Goal: Task Accomplishment & Management: Complete application form

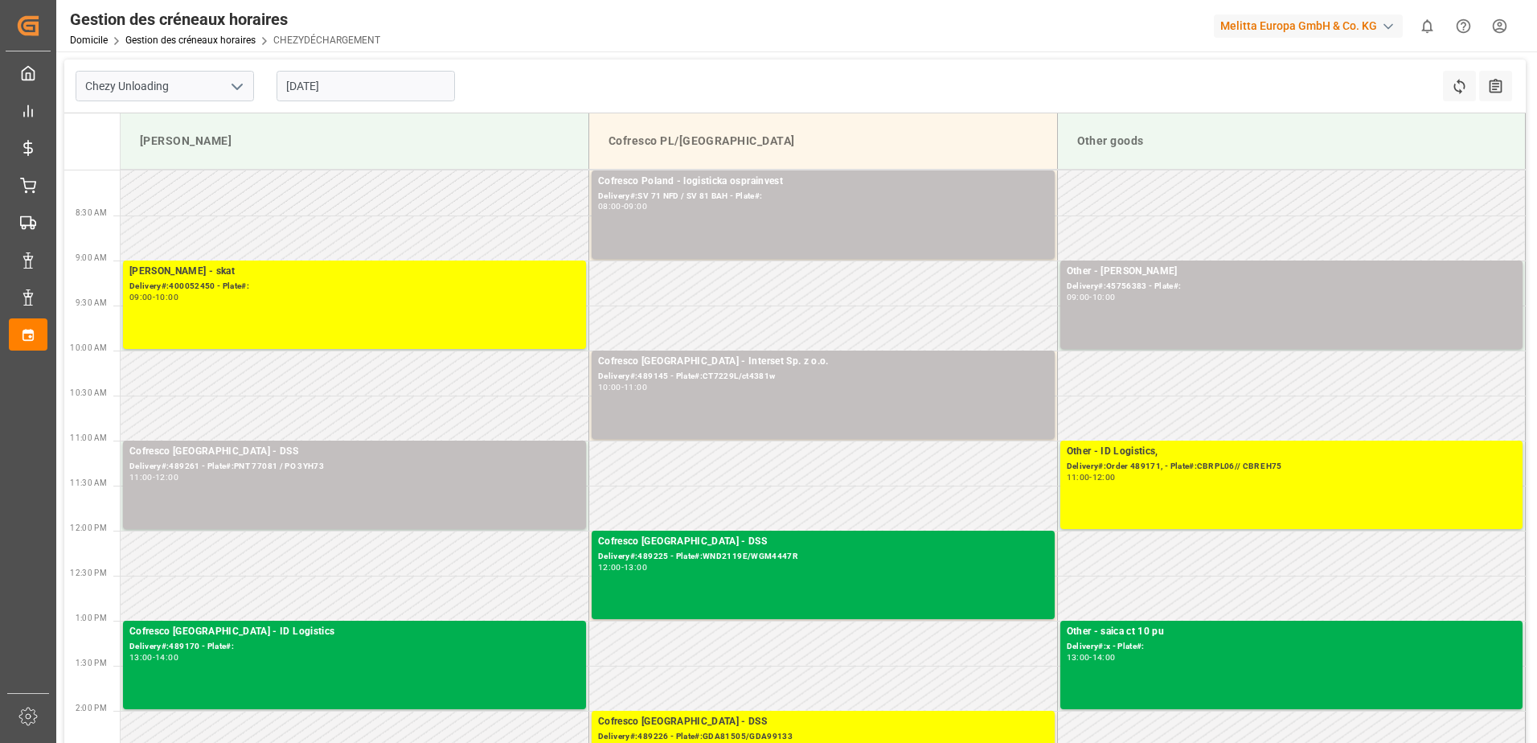
type input "Chezy Unloading"
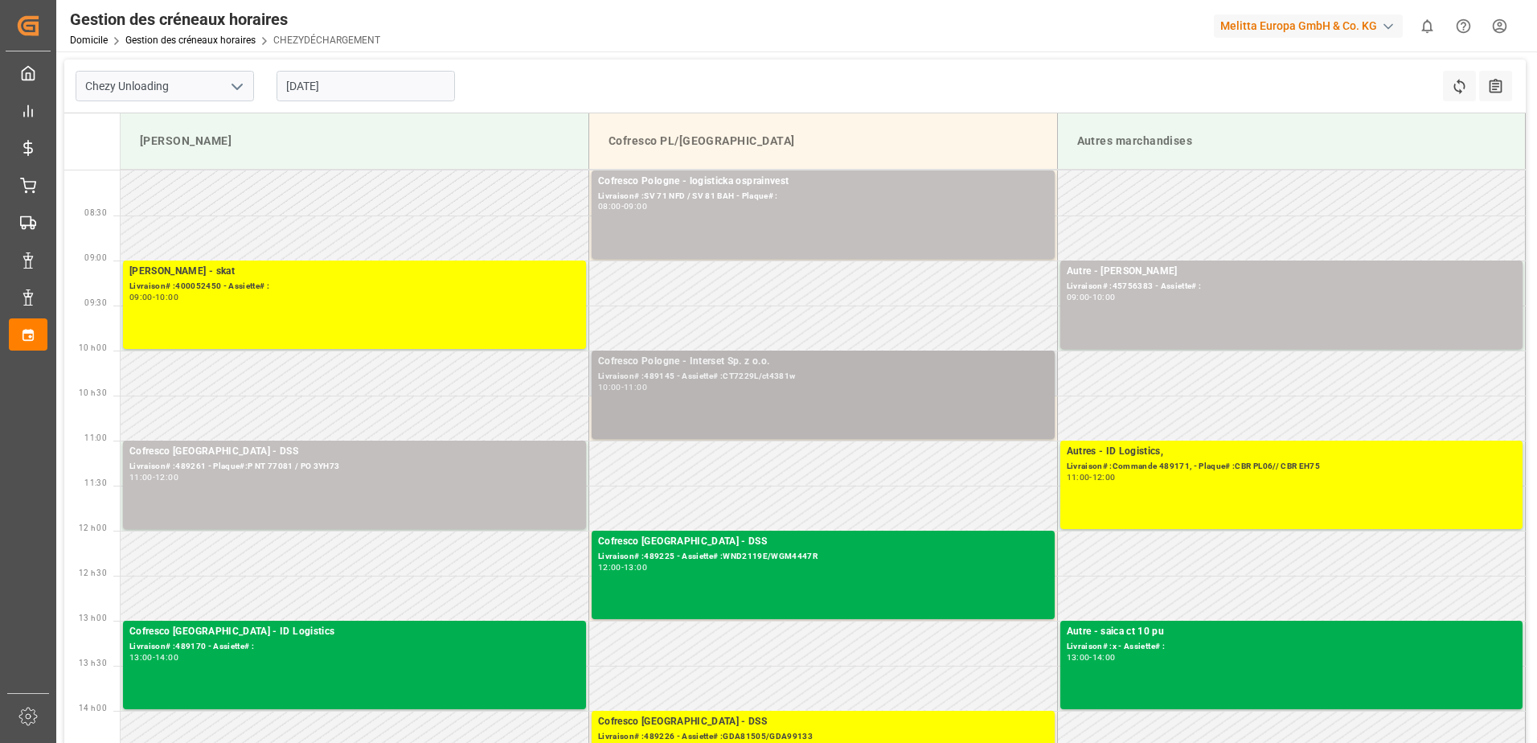
click at [722, 378] on div "Livraison# :489145 - Assiette# :CT7229L/ct4381w" at bounding box center [823, 377] width 450 height 14
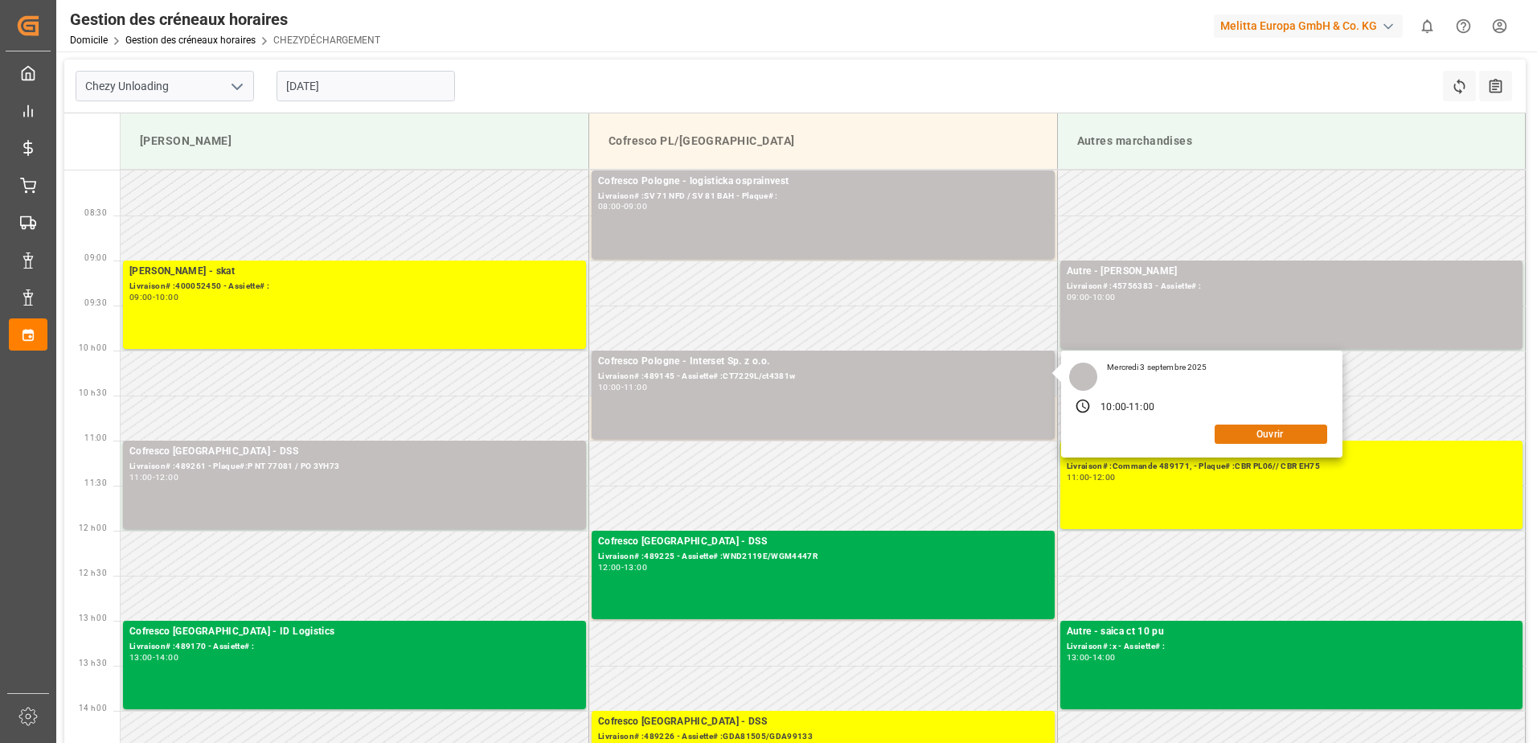
click at [1263, 429] on button "Ouvrir" at bounding box center [1271, 434] width 113 height 19
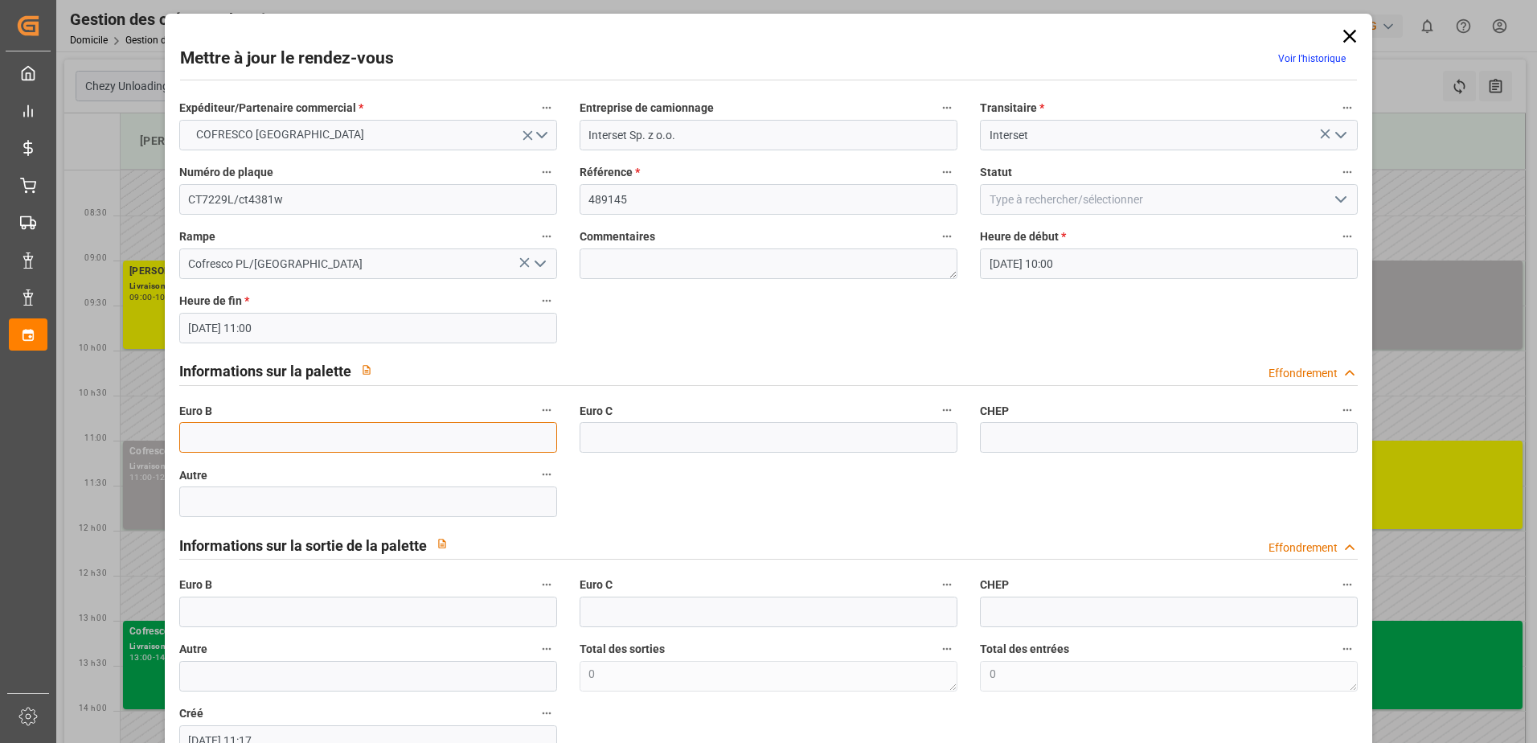
click at [287, 436] on input "text" at bounding box center [368, 437] width 378 height 31
type input "61"
click at [1336, 195] on icon "Ouvrir le menu" at bounding box center [1341, 199] width 19 height 19
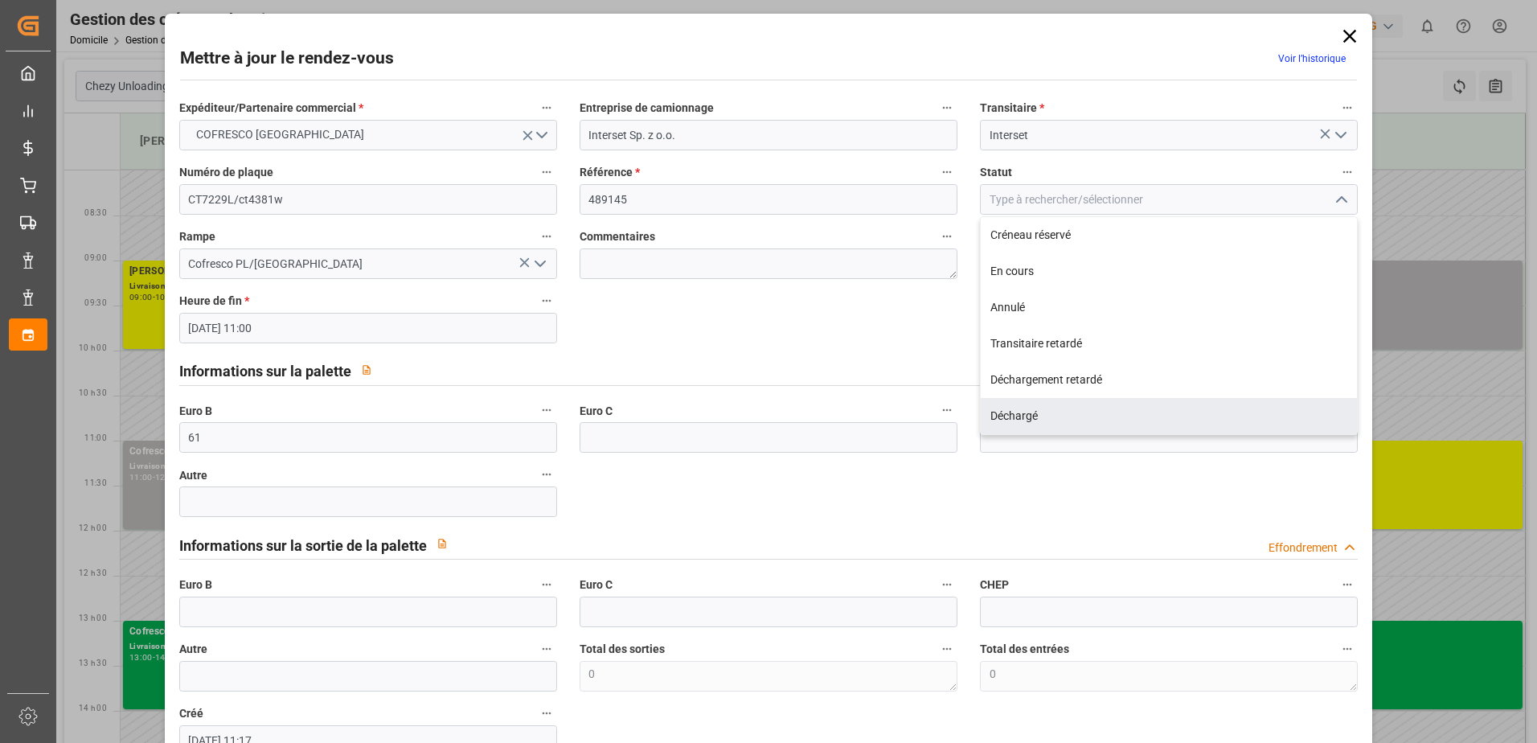
click at [1083, 412] on div "Déchargé" at bounding box center [1169, 416] width 376 height 36
type input "Unloaded"
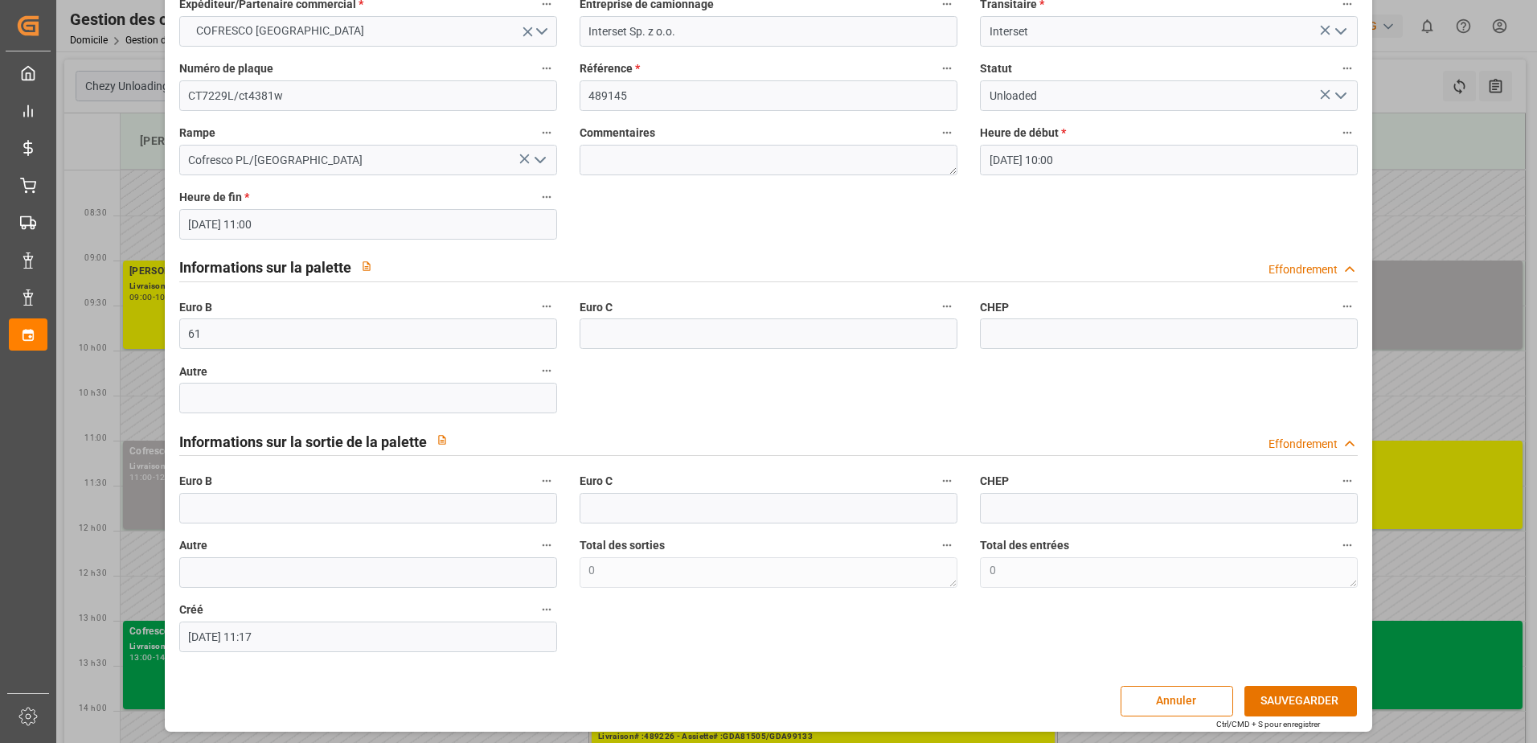
scroll to position [106, 0]
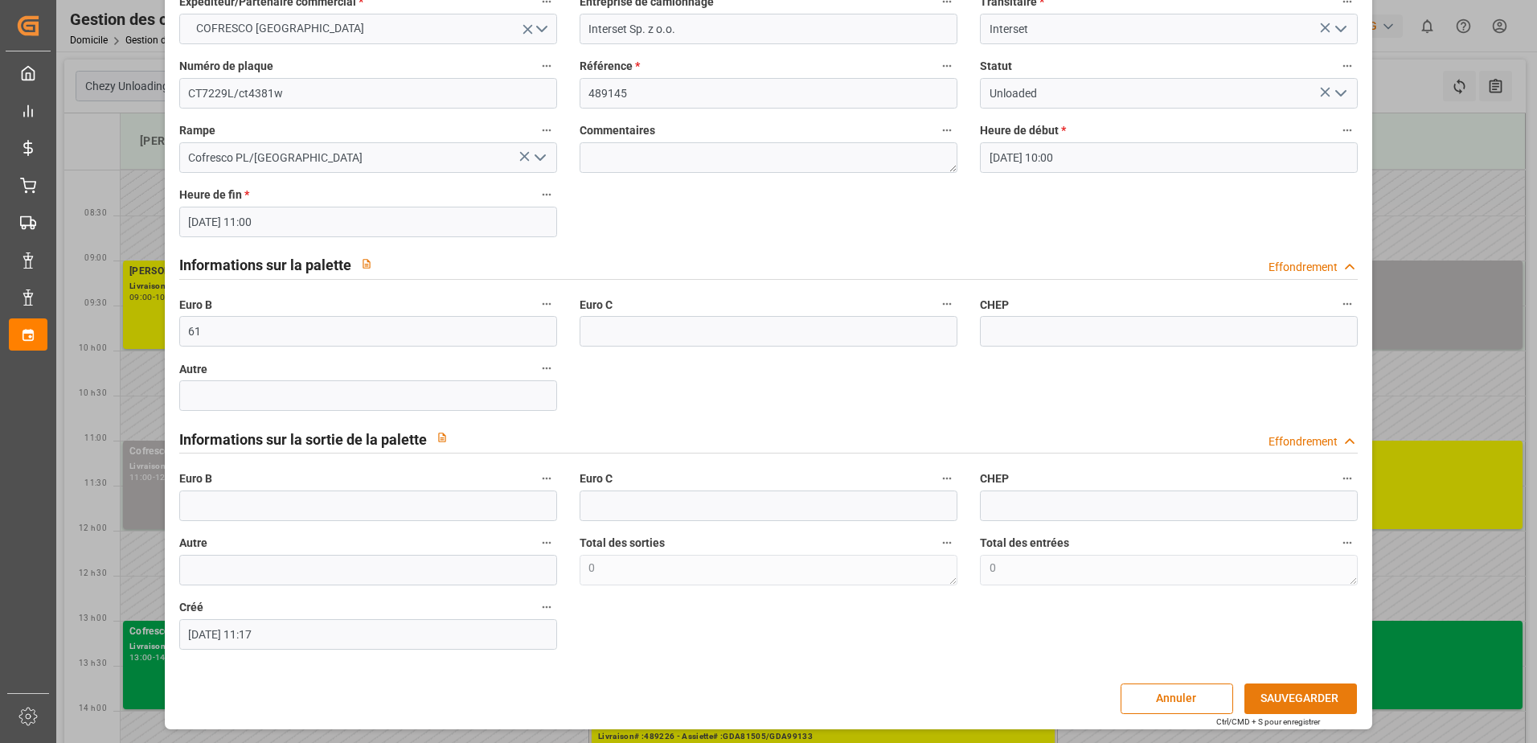
click at [1317, 692] on button "SAUVEGARDER" at bounding box center [1301, 698] width 113 height 31
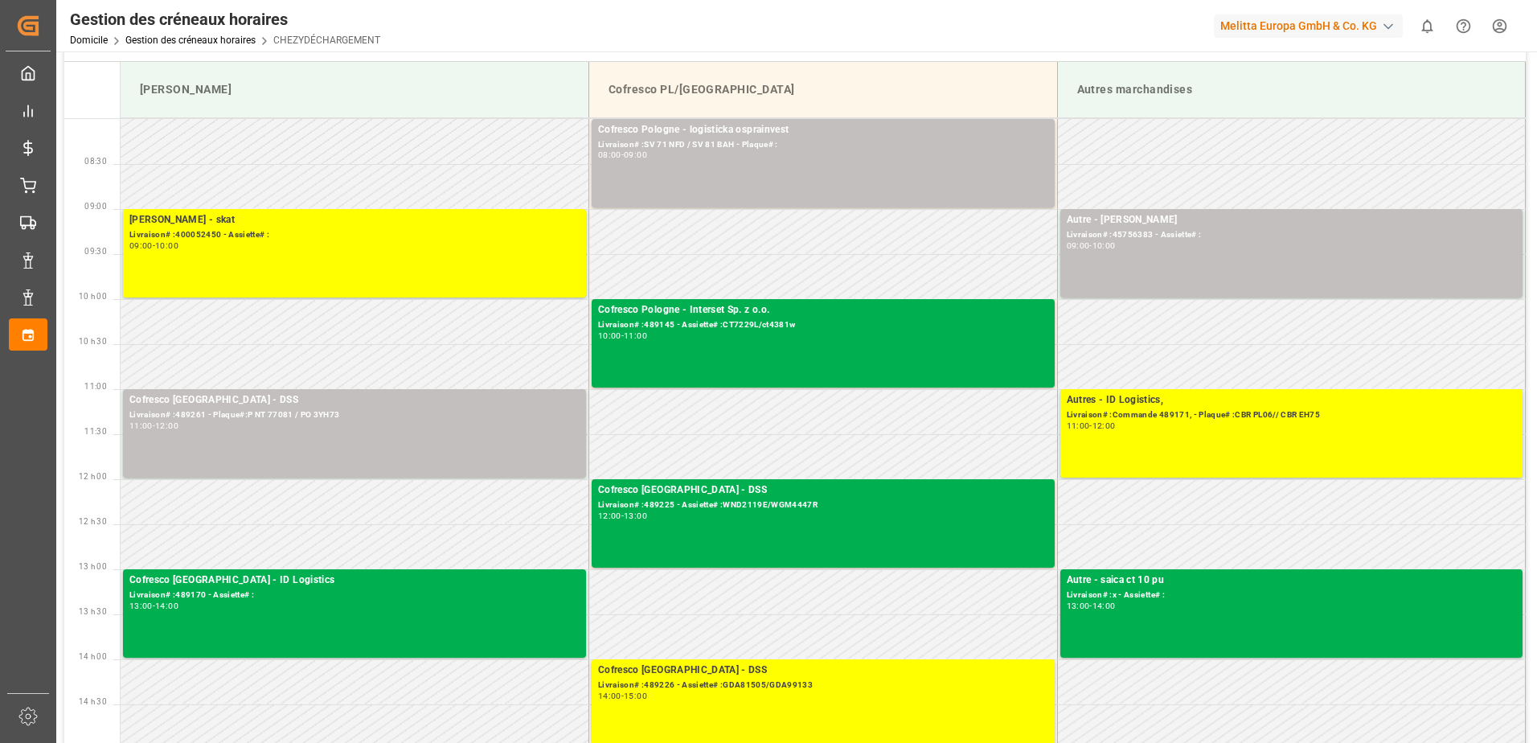
scroll to position [80, 0]
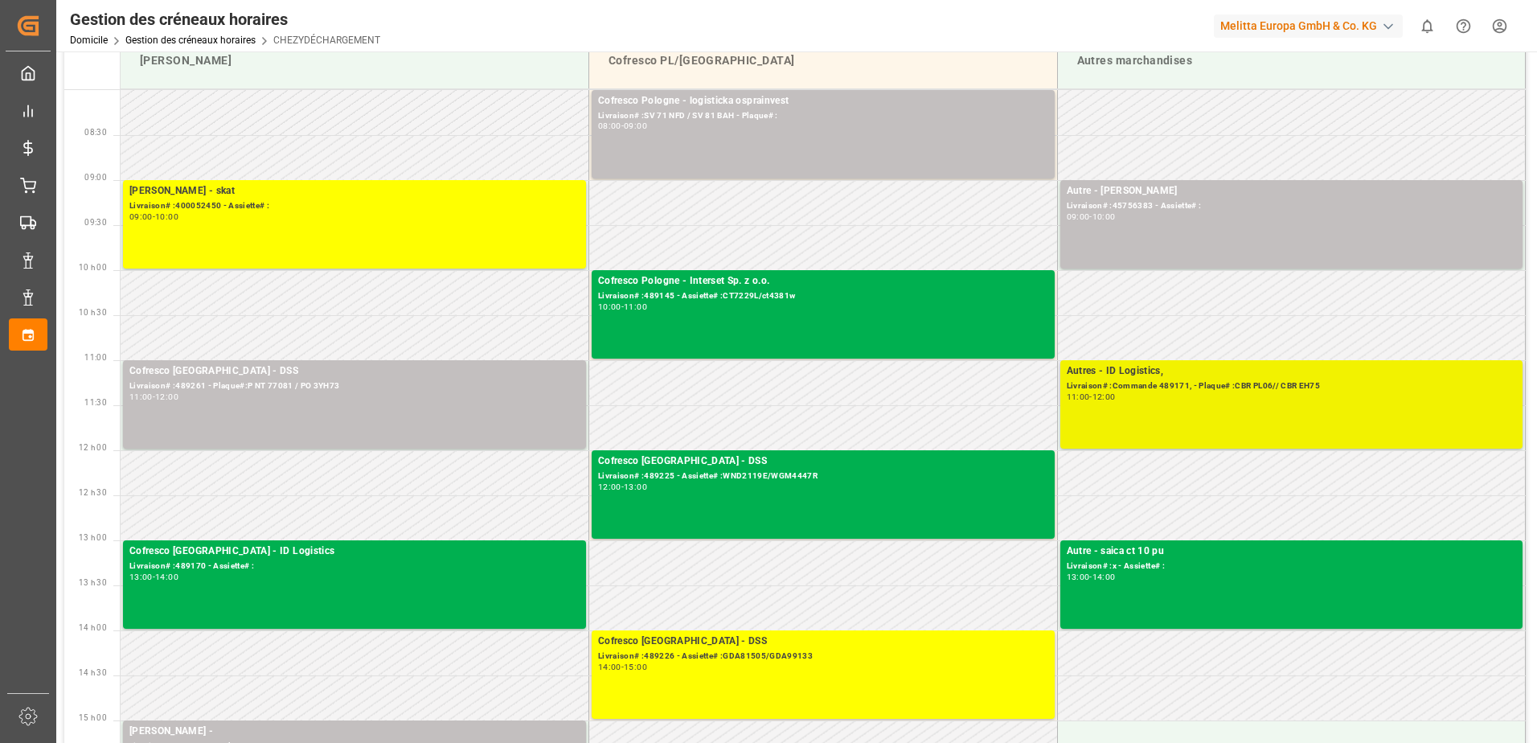
click at [1191, 410] on div "Autres - ID Logistics, Livraison# :Commande 489171, - Plaque# :CBR PL06// CBR E…" at bounding box center [1292, 404] width 450 height 82
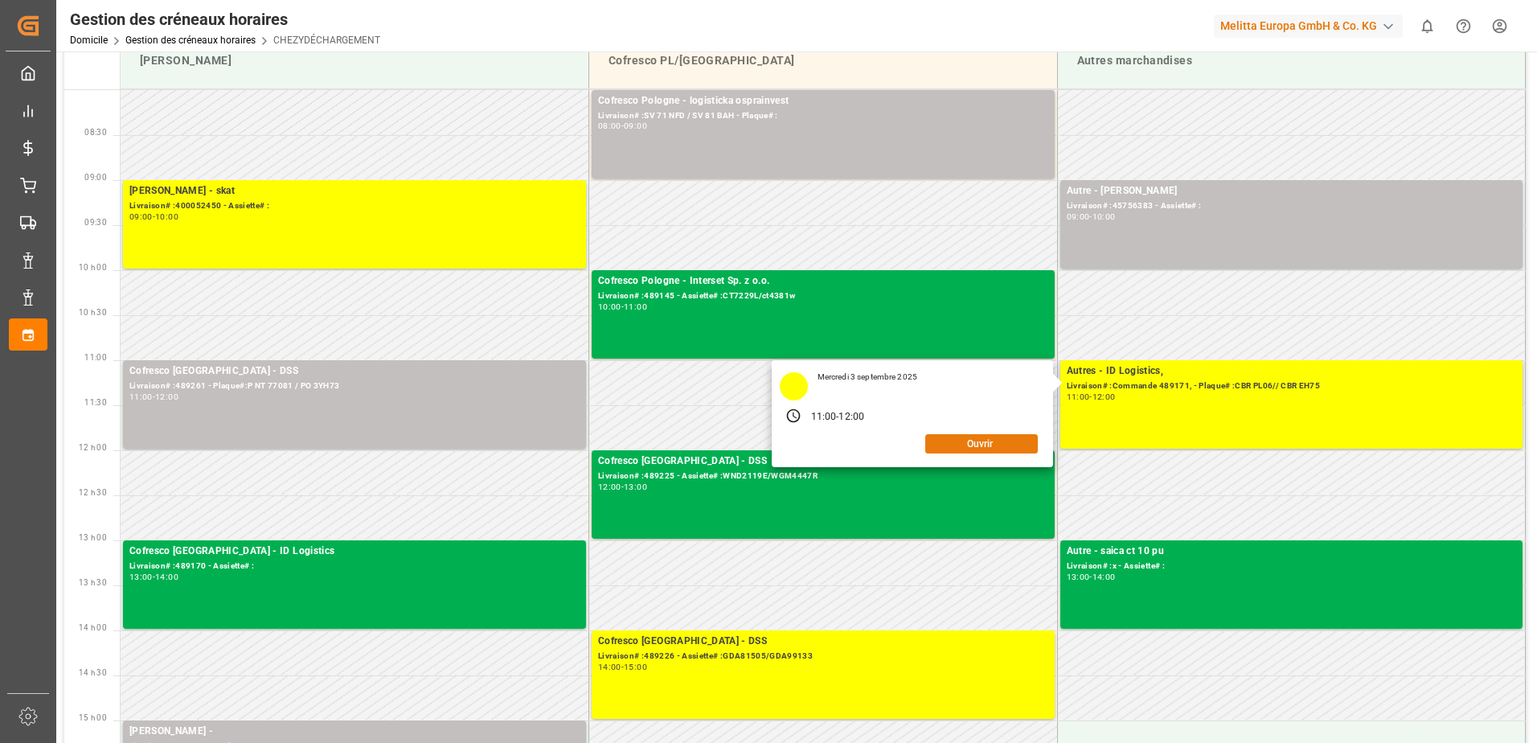
click at [966, 446] on button "Ouvrir" at bounding box center [982, 443] width 113 height 19
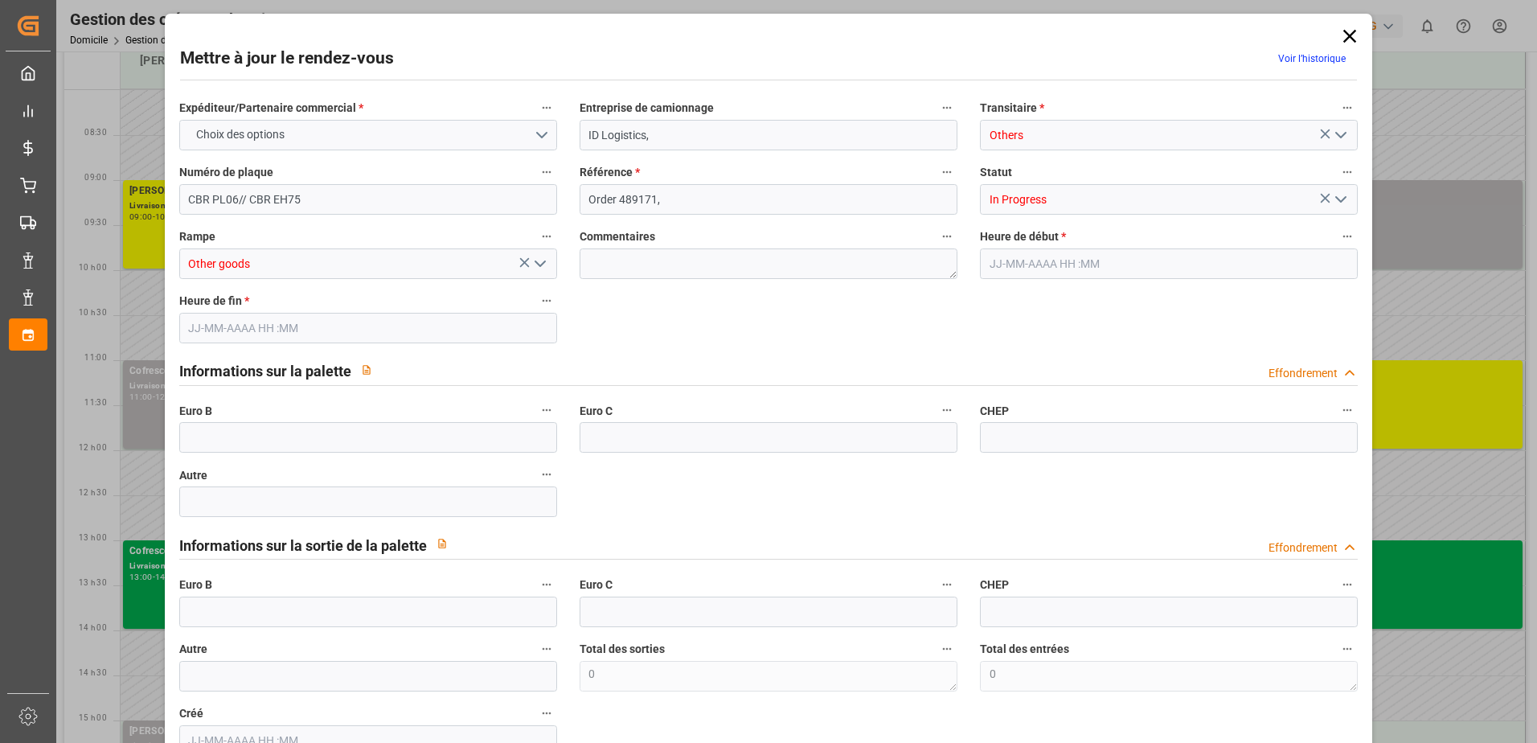
type input "0"
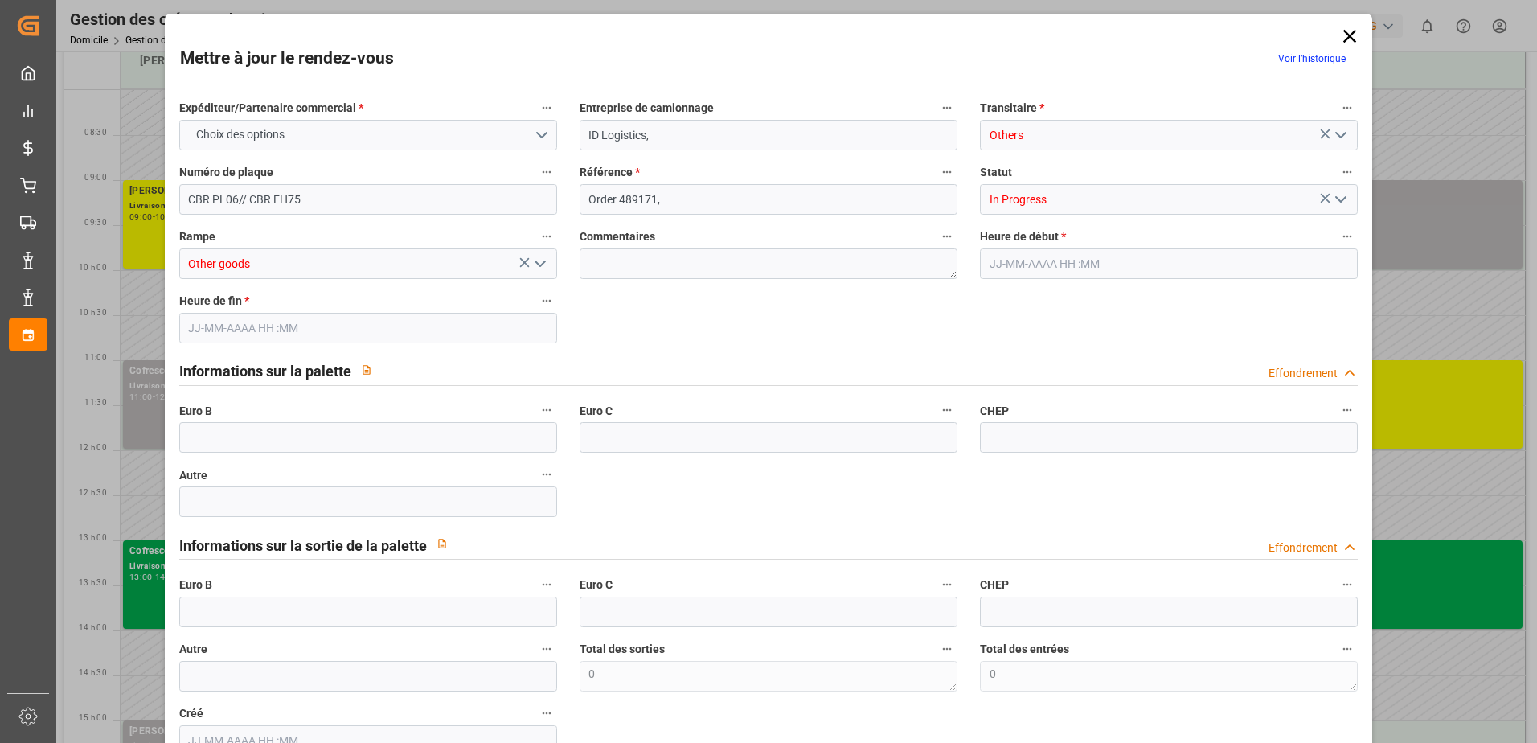
type input "0"
type input "[DATE] 11:00"
type input "[DATE] 12:00"
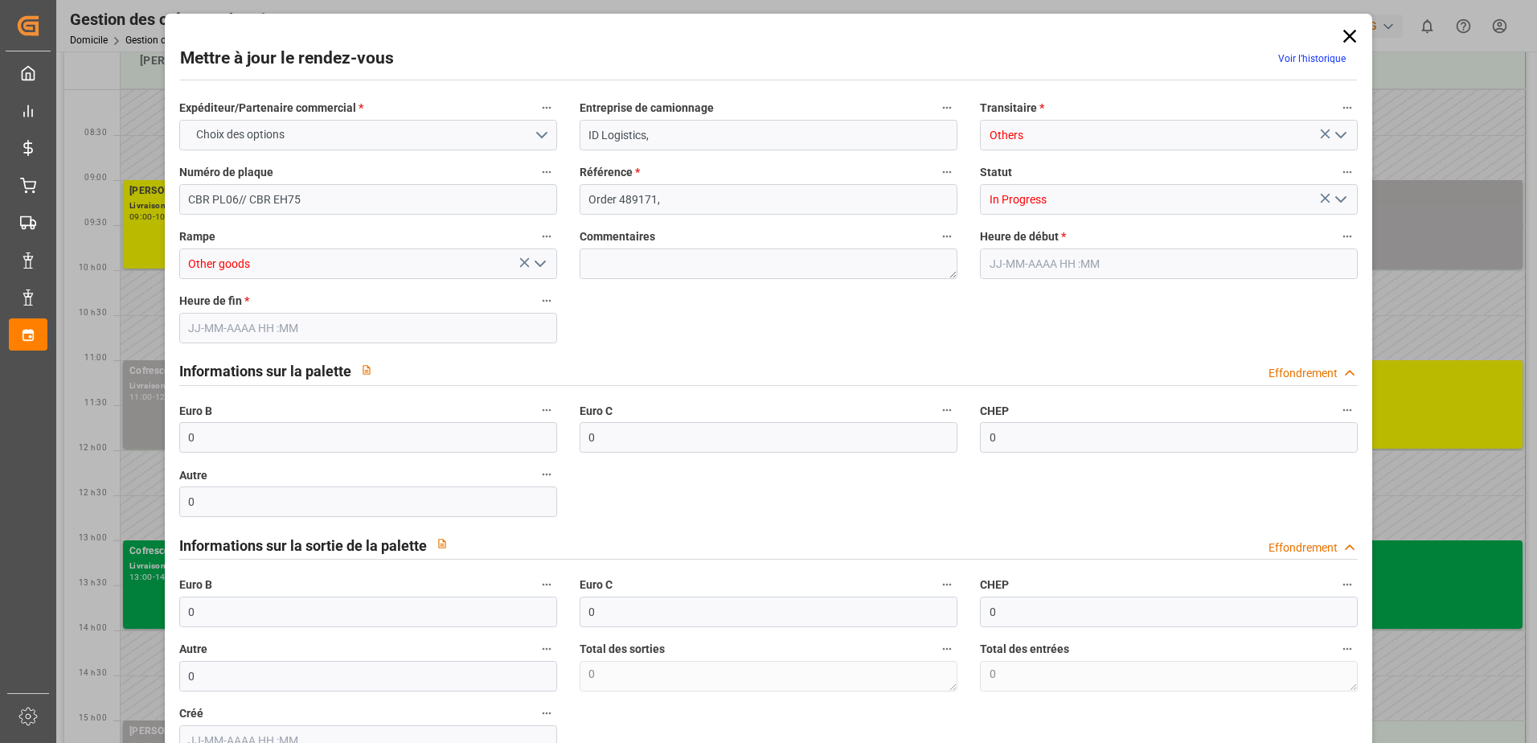
type input "[DATE] 08:44"
click at [295, 447] on input "0" at bounding box center [368, 437] width 378 height 31
type input "33"
click at [1337, 199] on icon "Ouvrir le menu" at bounding box center [1341, 199] width 19 height 19
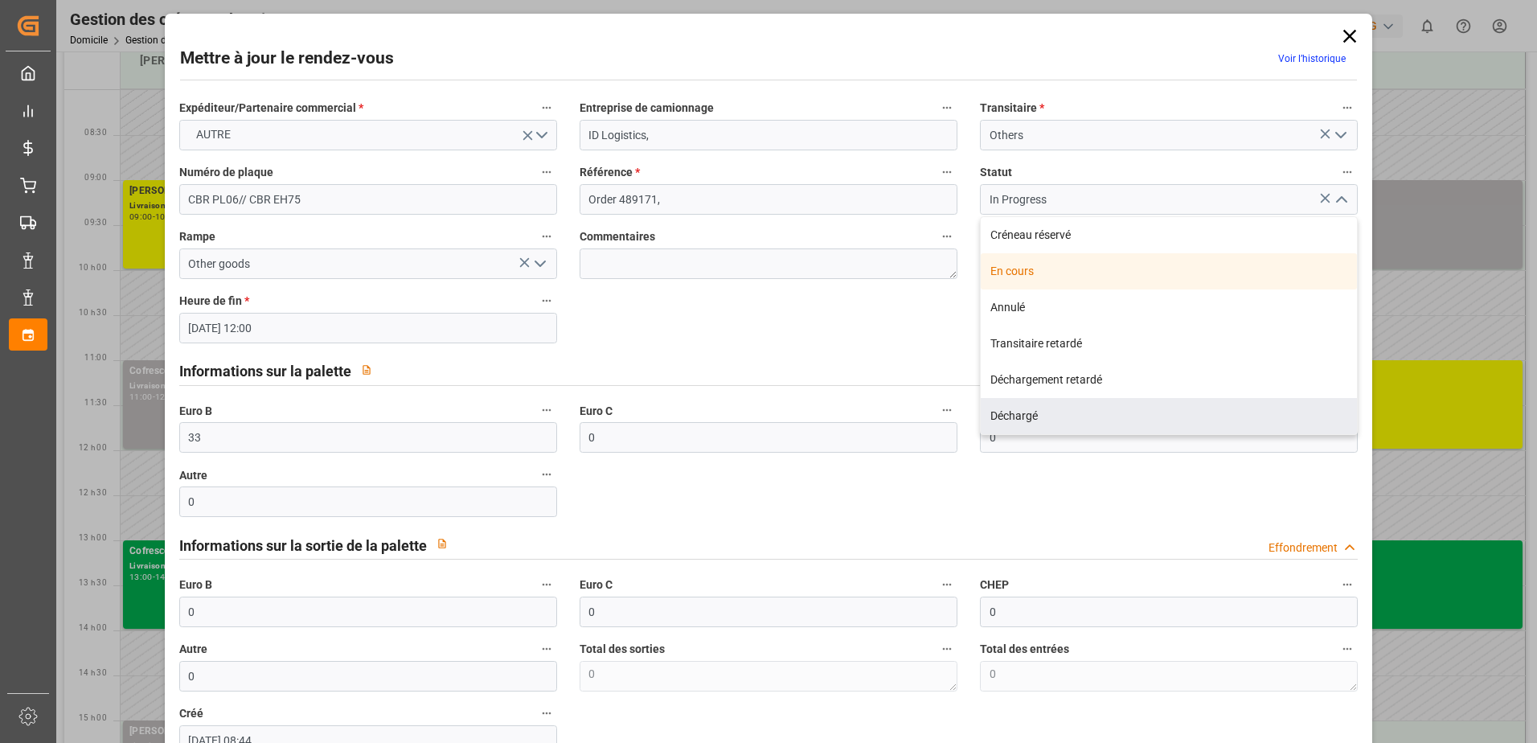
click at [1145, 405] on div "Déchargé" at bounding box center [1169, 416] width 376 height 36
type input "Unloaded"
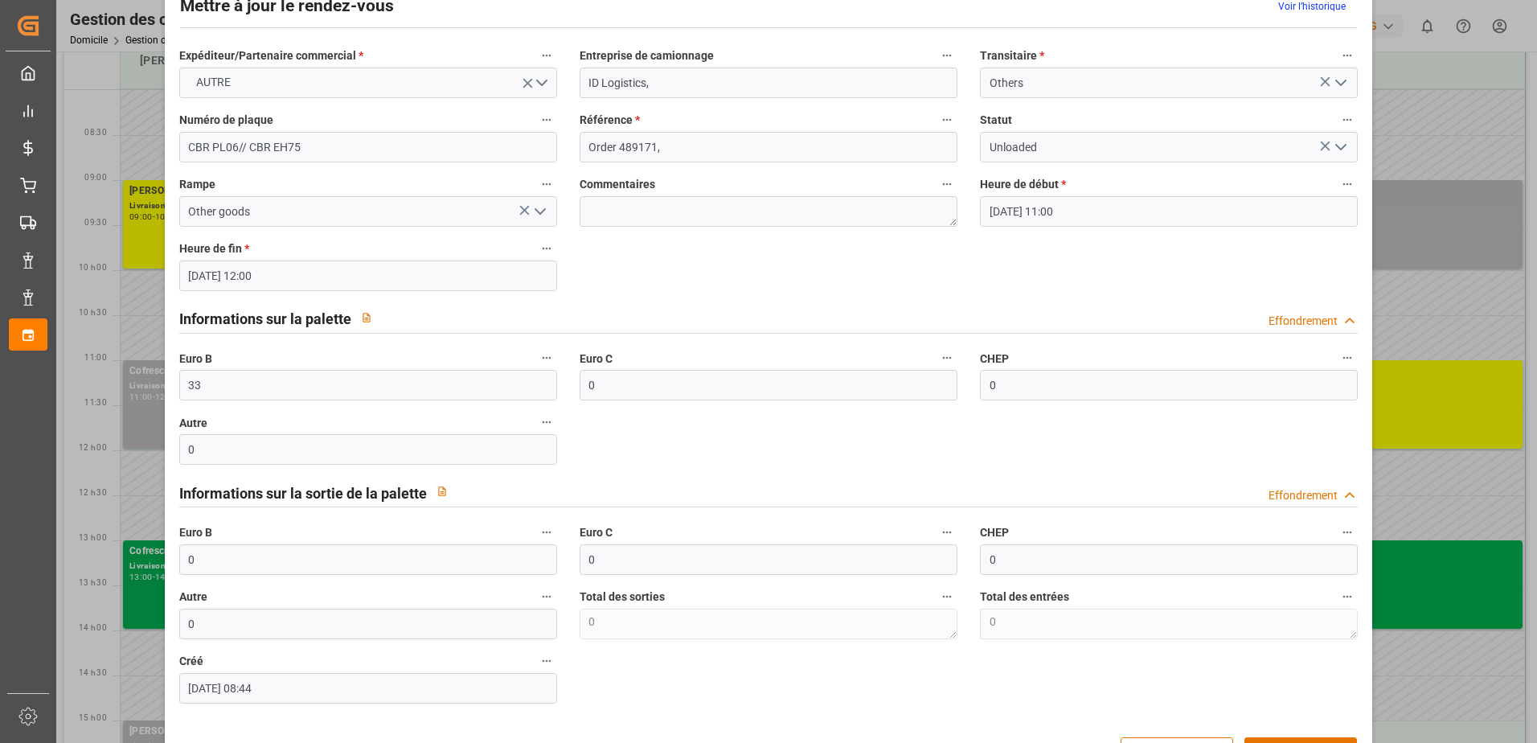
scroll to position [106, 0]
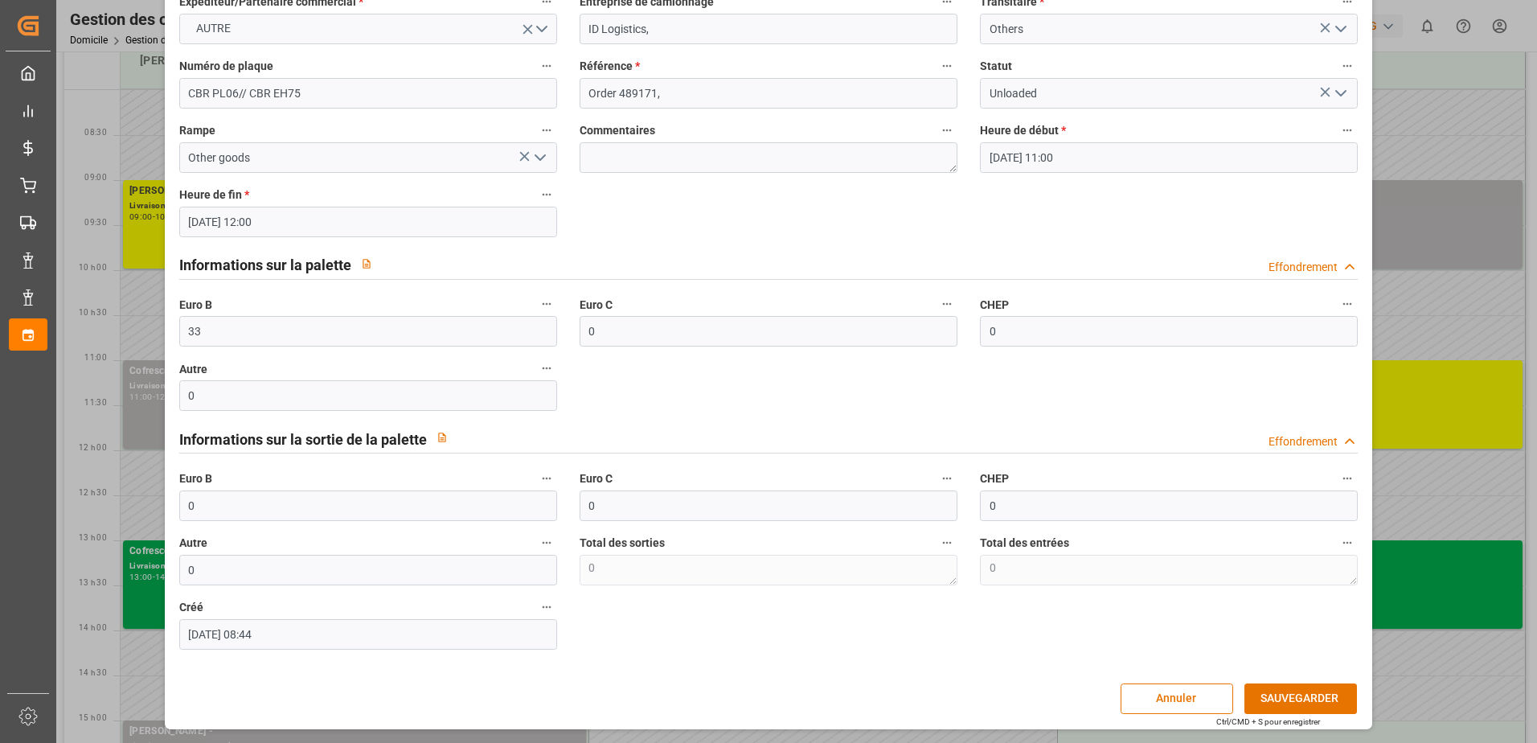
click at [1272, 686] on button "SAUVEGARDER" at bounding box center [1301, 698] width 113 height 31
